Goal: Find specific page/section: Find specific page/section

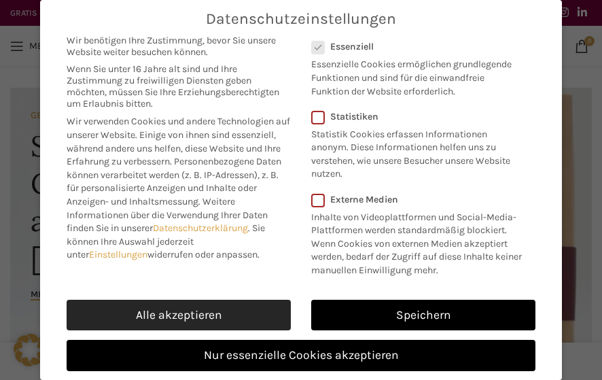
click at [231, 309] on link "Alle akzeptieren" at bounding box center [179, 315] width 224 height 31
checkbox input "true"
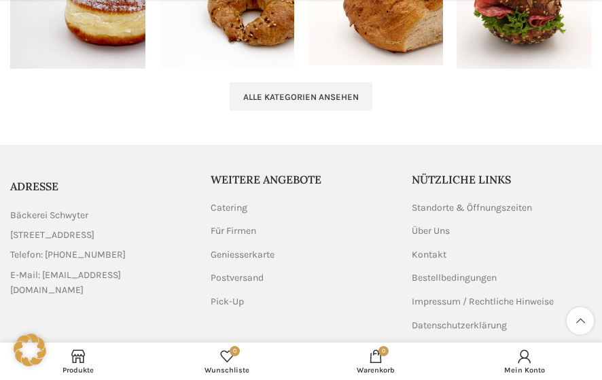
scroll to position [1953, 0]
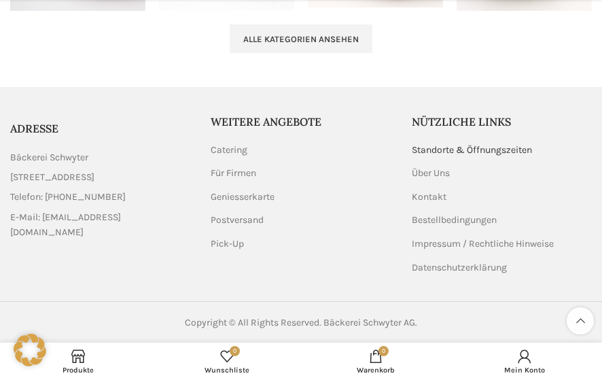
click at [479, 147] on link "Standorte & Öffnungszeiten" at bounding box center [473, 150] width 122 height 14
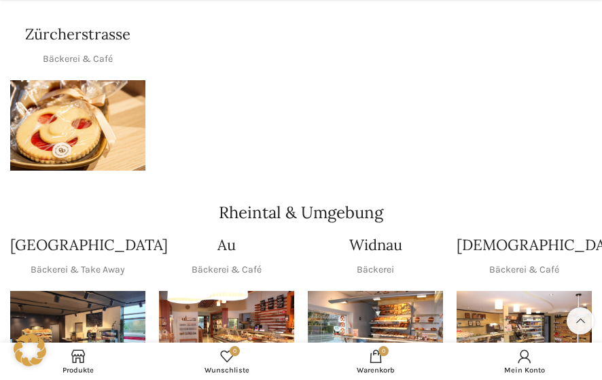
scroll to position [952, 0]
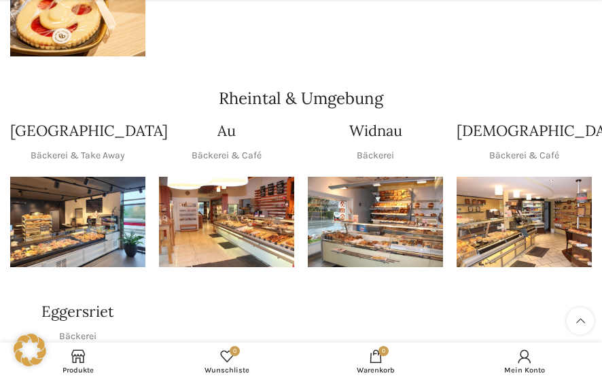
click at [211, 201] on img "1 / 1" at bounding box center [226, 222] width 135 height 90
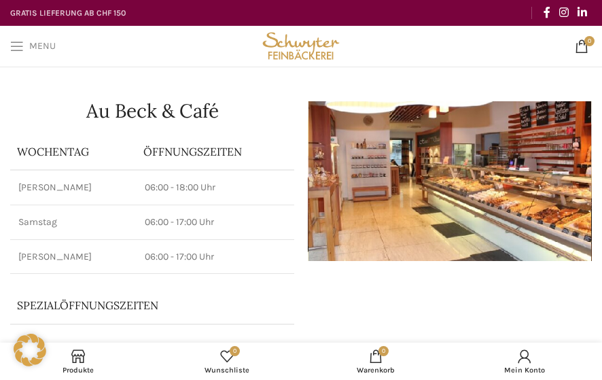
click at [19, 41] on span "Open mobile menu" at bounding box center [17, 46] width 14 height 14
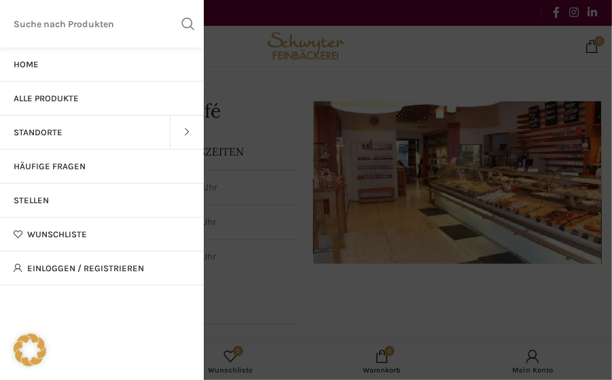
click at [16, 89] on link "Alle Produkte" at bounding box center [102, 99] width 204 height 34
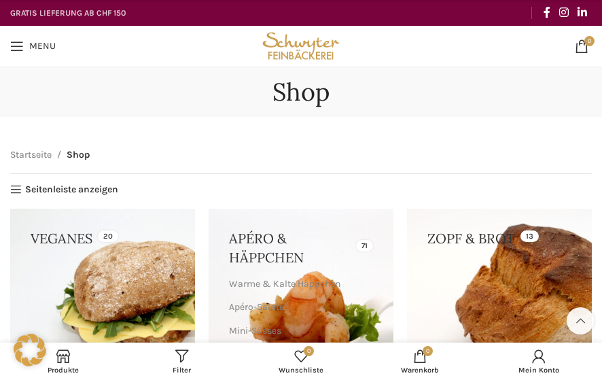
scroll to position [136, 0]
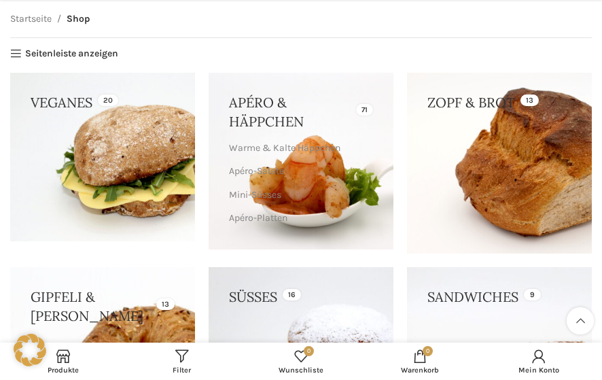
click at [101, 298] on link at bounding box center [102, 359] width 185 height 185
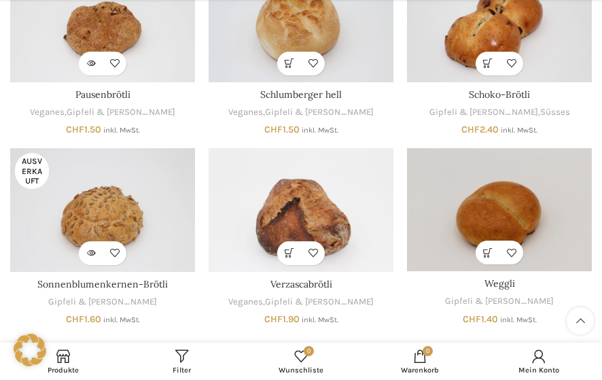
scroll to position [680, 0]
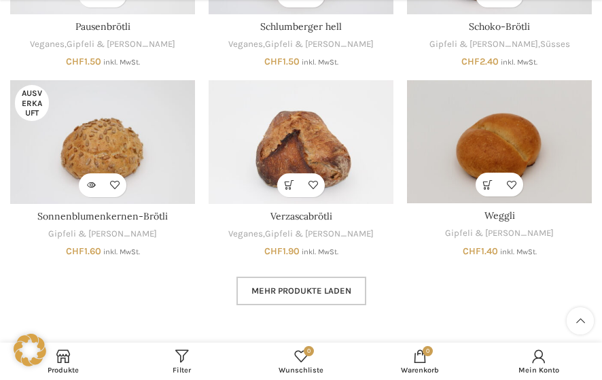
click at [291, 287] on span "Mehr Produkte laden" at bounding box center [301, 290] width 100 height 11
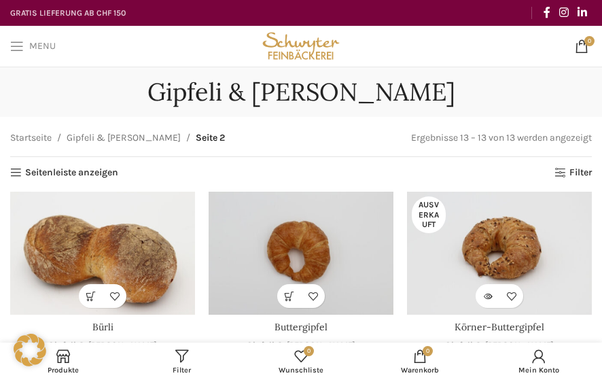
click at [15, 47] on span "Open mobile menu" at bounding box center [17, 46] width 14 height 14
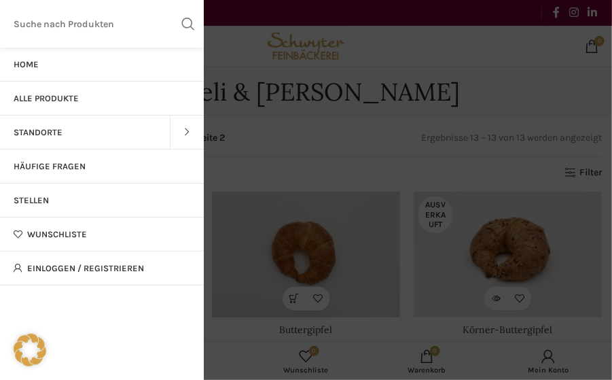
click at [34, 122] on link "Standorte" at bounding box center [85, 133] width 170 height 34
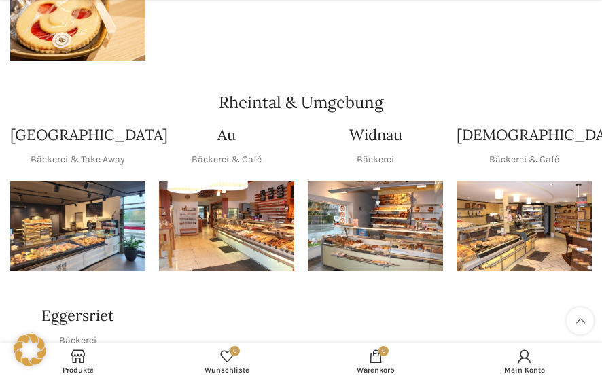
scroll to position [952, 0]
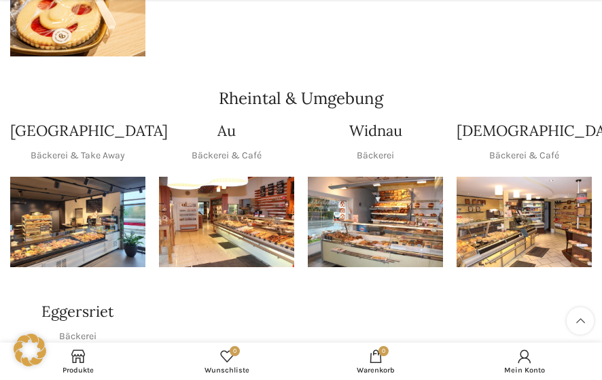
click at [254, 184] on img "1 / 1" at bounding box center [226, 222] width 135 height 90
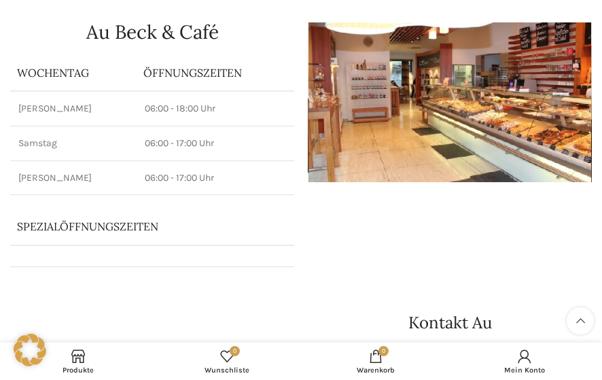
scroll to position [68, 0]
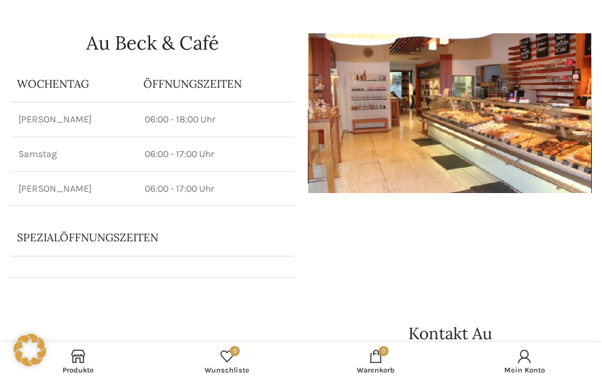
click at [556, 99] on img at bounding box center [450, 113] width 284 height 160
click at [422, 101] on img at bounding box center [450, 113] width 284 height 160
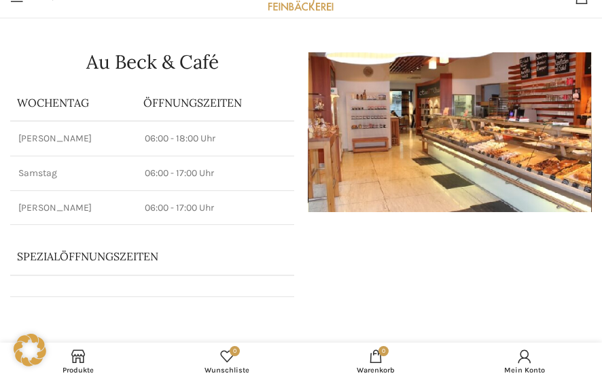
scroll to position [0, 0]
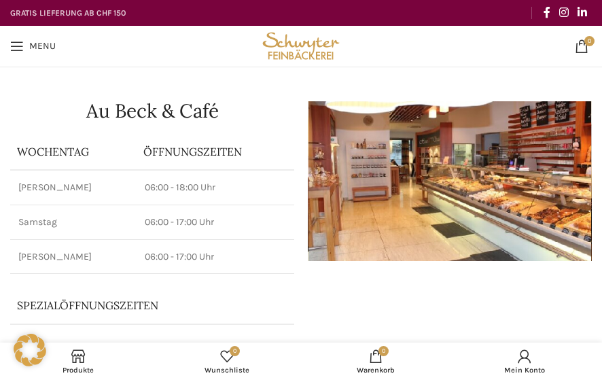
click at [351, 169] on img at bounding box center [450, 181] width 284 height 160
click at [563, 155] on img at bounding box center [450, 181] width 284 height 160
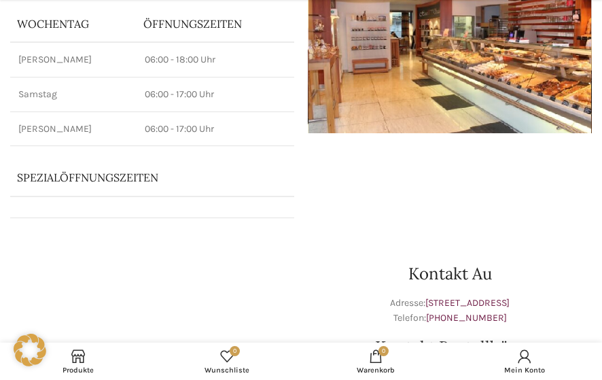
scroll to position [204, 0]
